Goal: Download file/media

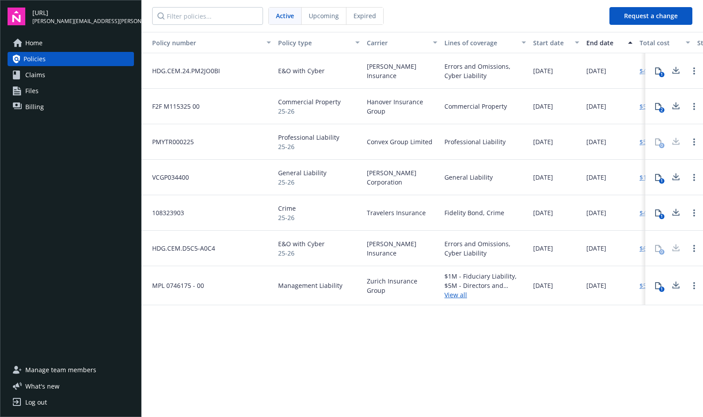
click at [659, 248] on div "0" at bounding box center [658, 248] width 18 height 18
click at [627, 250] on div "[DATE]" at bounding box center [608, 247] width 53 height 35
click at [210, 246] on span "HDG.CEM.D5C5-A0C4" at bounding box center [180, 247] width 70 height 9
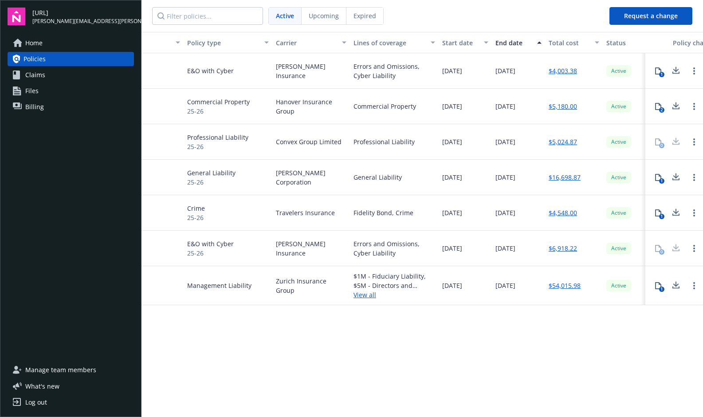
scroll to position [0, 170]
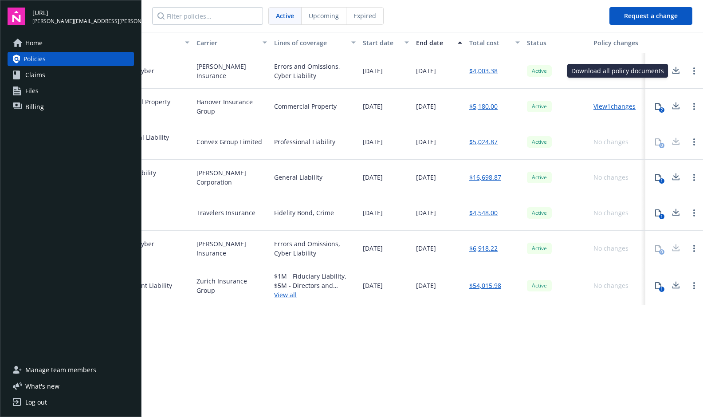
click at [657, 71] on div "Download all policy documents Download all policy documents" at bounding box center [617, 71] width 101 height 14
click at [659, 70] on icon at bounding box center [657, 70] width 7 height 7
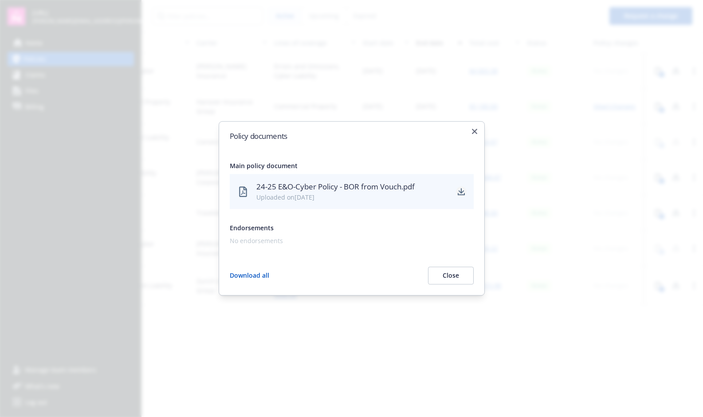
click at [461, 193] on icon "download" at bounding box center [460, 191] width 7 height 7
click at [457, 276] on button "Close" at bounding box center [451, 276] width 46 height 18
